Goal: Information Seeking & Learning: Learn about a topic

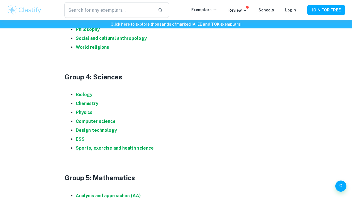
scroll to position [526, 0]
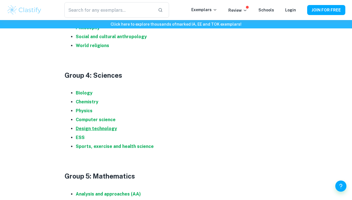
click at [81, 126] on strong "Design technology" at bounding box center [96, 128] width 41 height 5
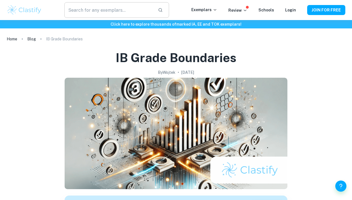
scroll to position [0, 0]
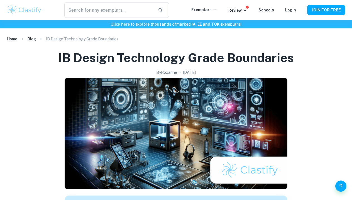
checkbox input "true"
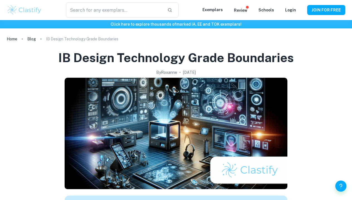
checkbox input "true"
